Goal: Transaction & Acquisition: Purchase product/service

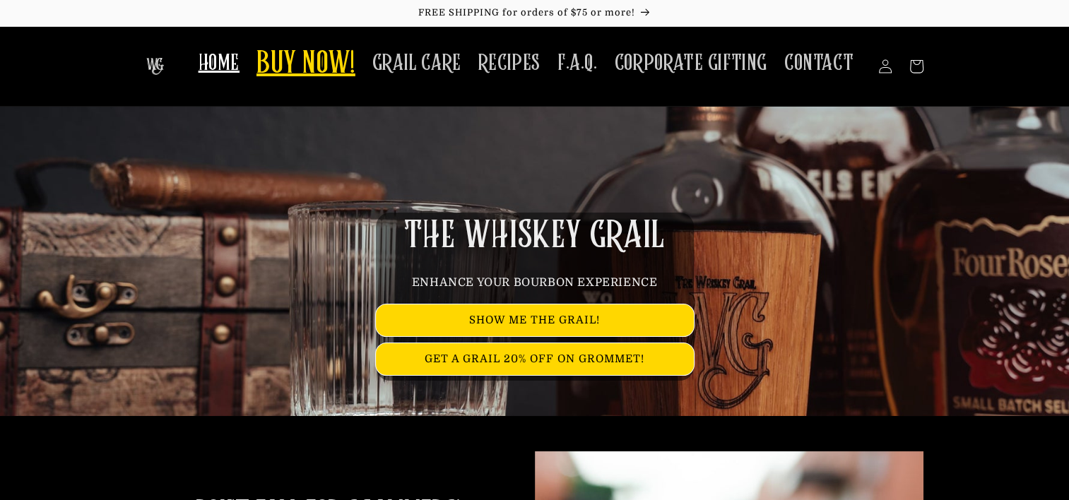
click at [302, 72] on span "BUY NOW!" at bounding box center [305, 64] width 99 height 39
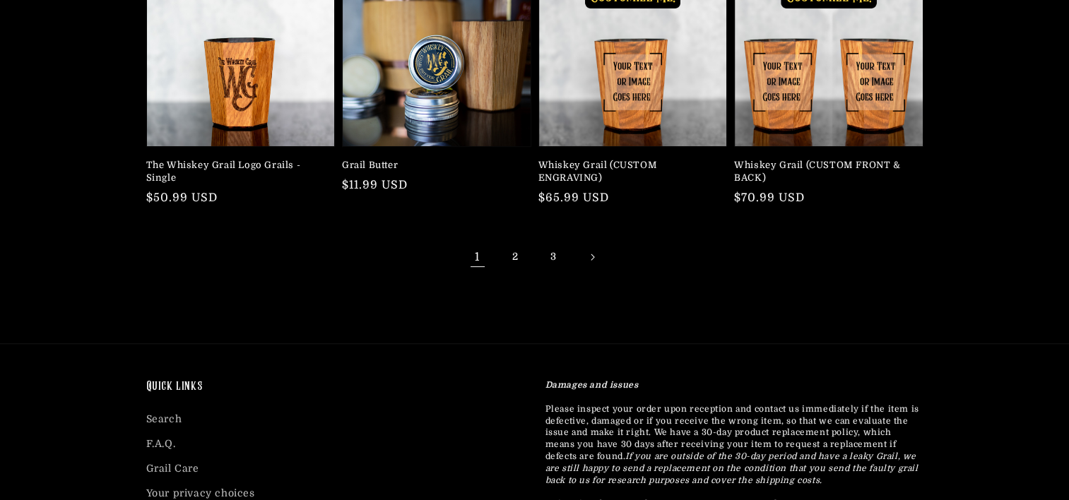
scroll to position [165, 0]
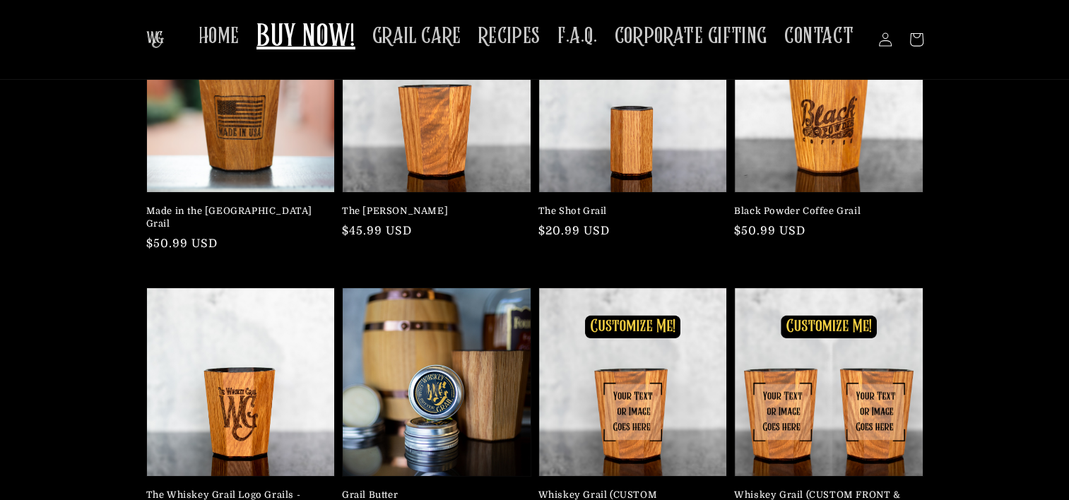
click at [6, 370] on div "Made in the [GEOGRAPHIC_DATA] Grail Regular price $50.99 USD Regular price Sale…" at bounding box center [534, 303] width 1069 height 599
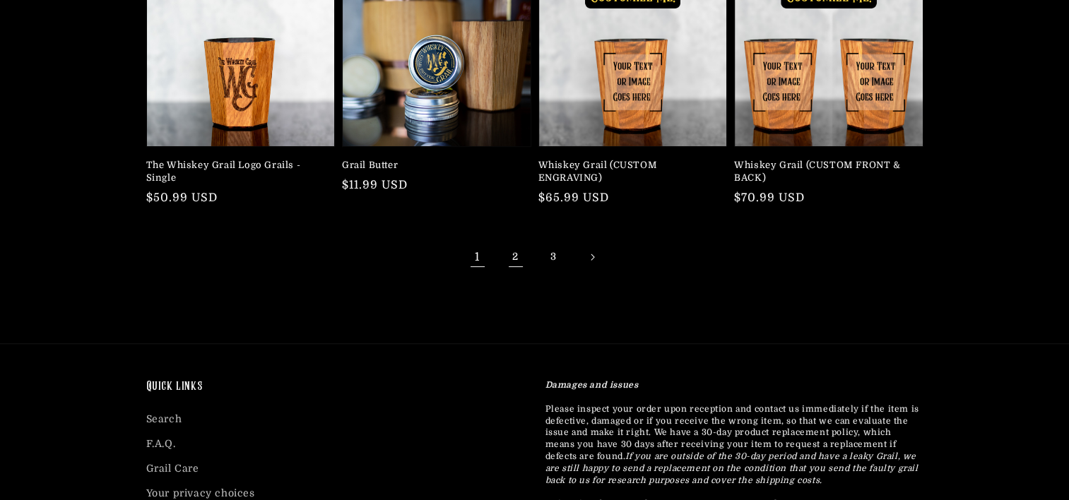
click at [523, 246] on link "2" at bounding box center [515, 257] width 31 height 31
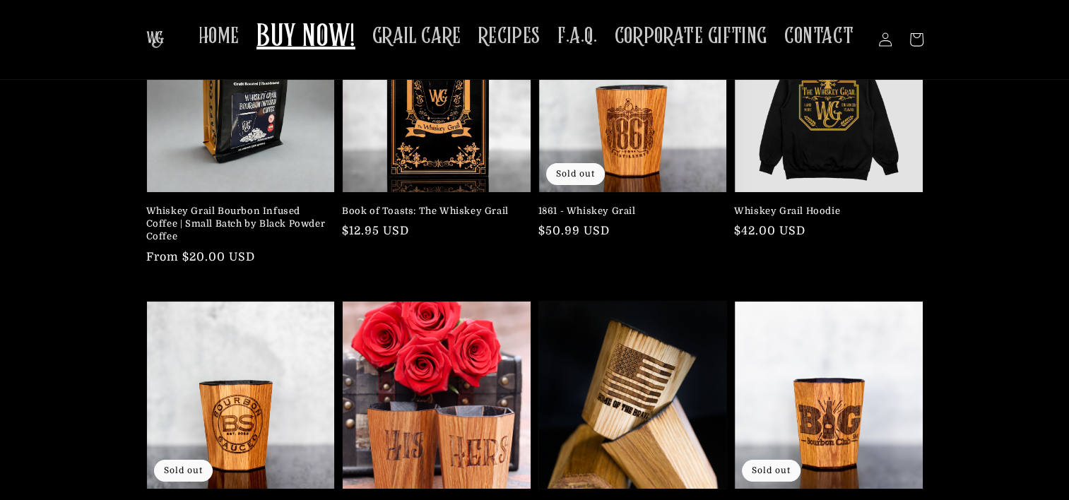
scroll to position [329, 0]
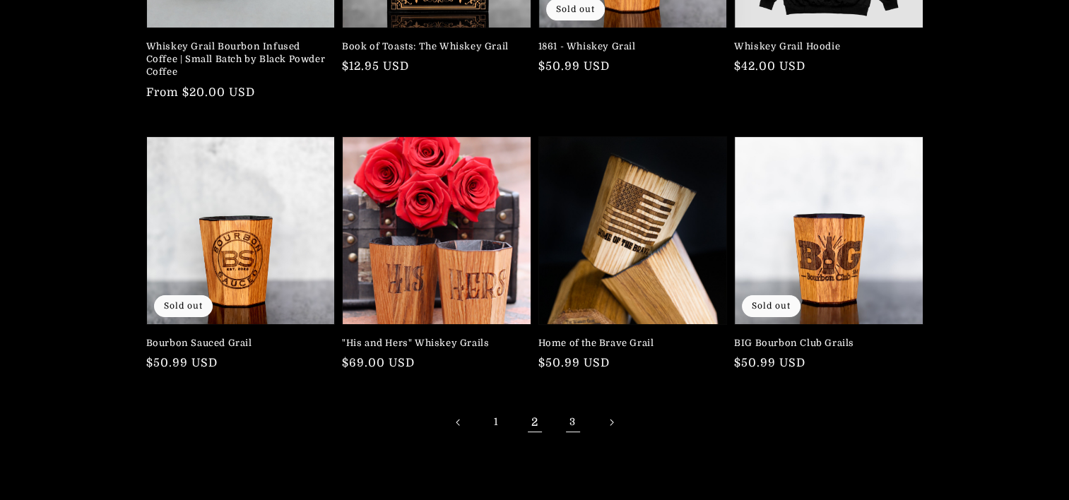
click at [566, 422] on link "3" at bounding box center [572, 422] width 31 height 31
